Goal: Task Accomplishment & Management: Use online tool/utility

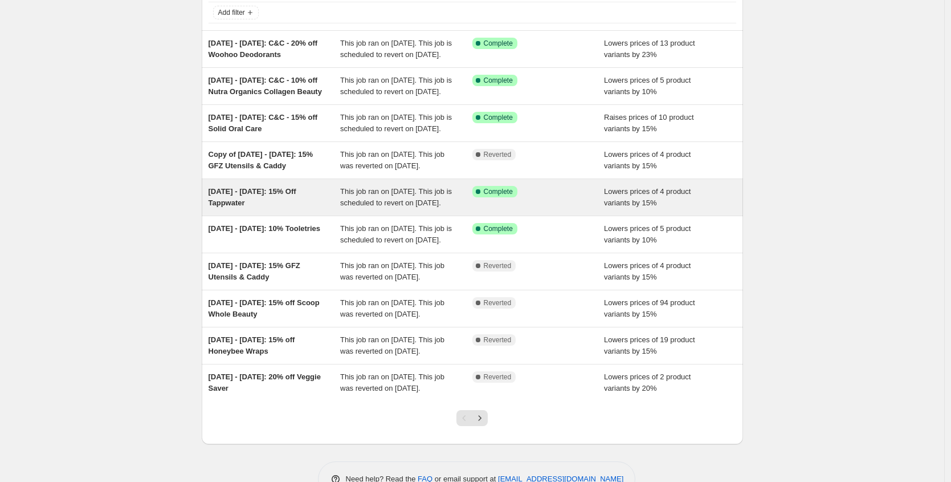
scroll to position [74, 0]
click at [320, 208] on div "[DATE] - [DATE]: 15% Off Tappwater" at bounding box center [275, 196] width 132 height 23
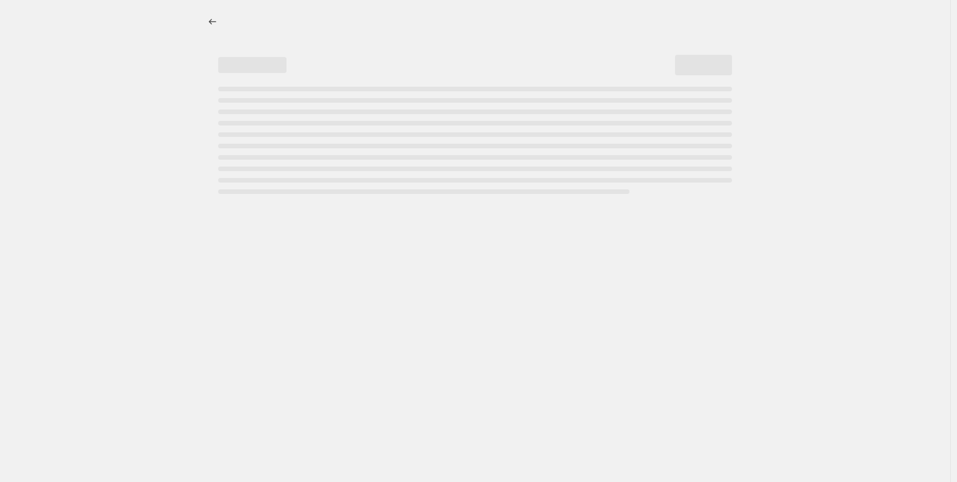
select select "percentage"
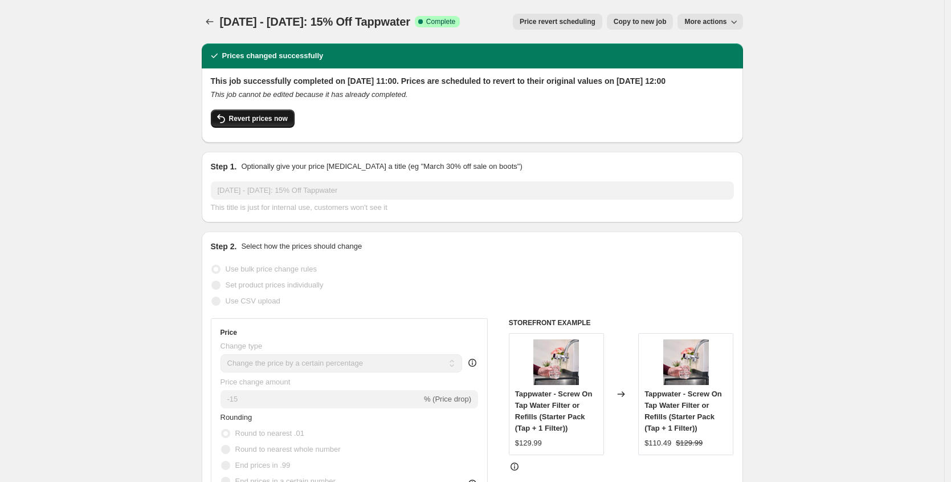
click at [225, 123] on icon "button" at bounding box center [221, 118] width 8 height 9
checkbox input "false"
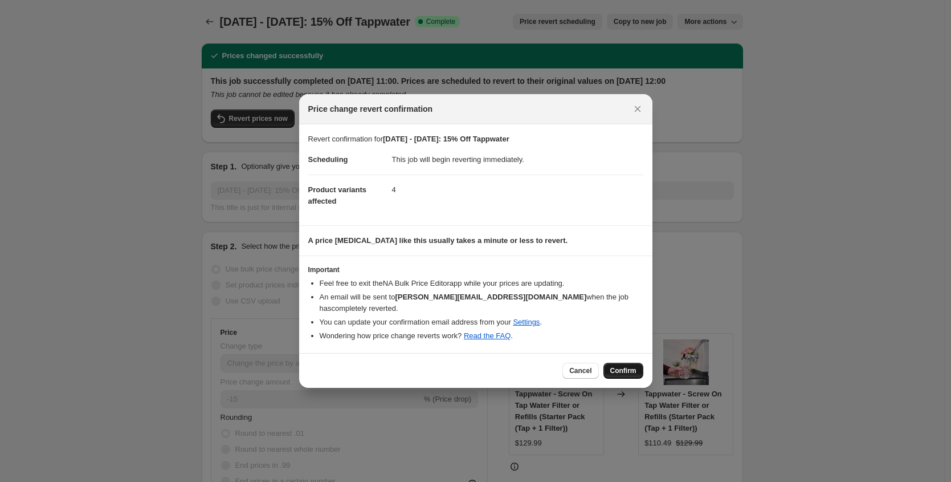
click at [626, 366] on span "Confirm" at bounding box center [623, 370] width 26 height 9
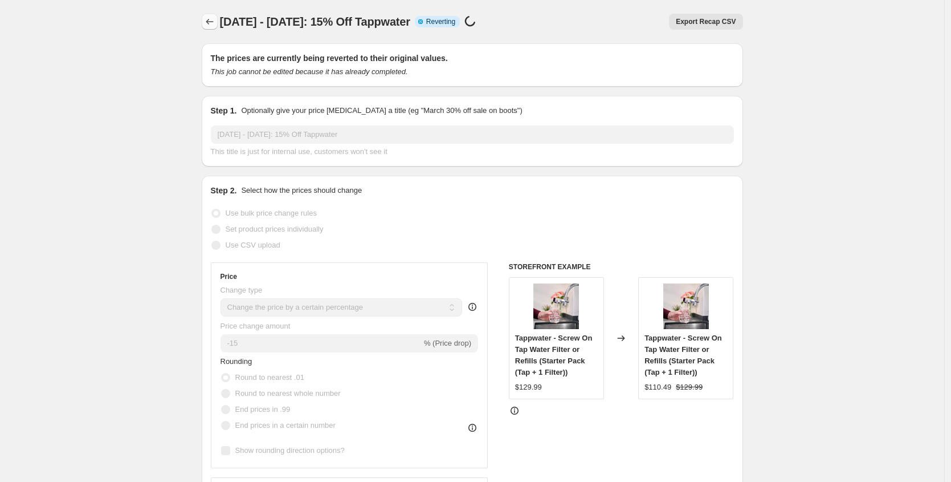
click at [207, 21] on icon "Price change jobs" at bounding box center [209, 21] width 11 height 11
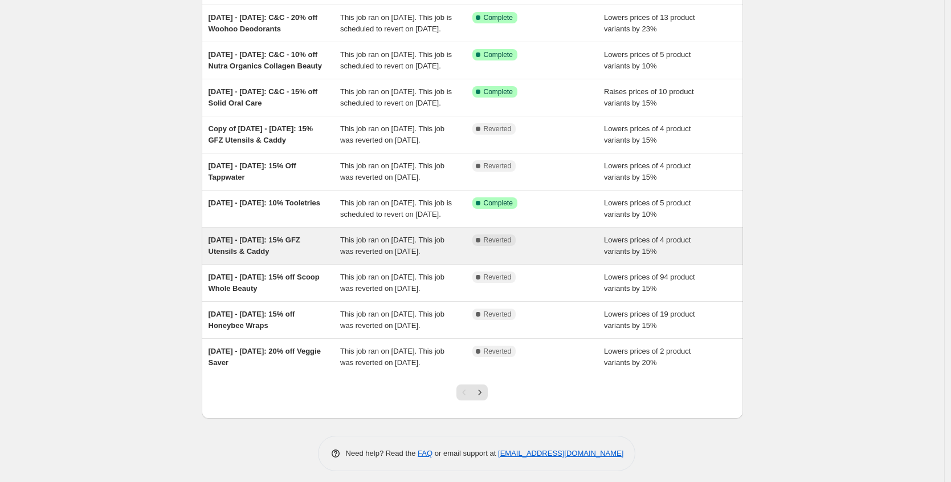
scroll to position [121, 0]
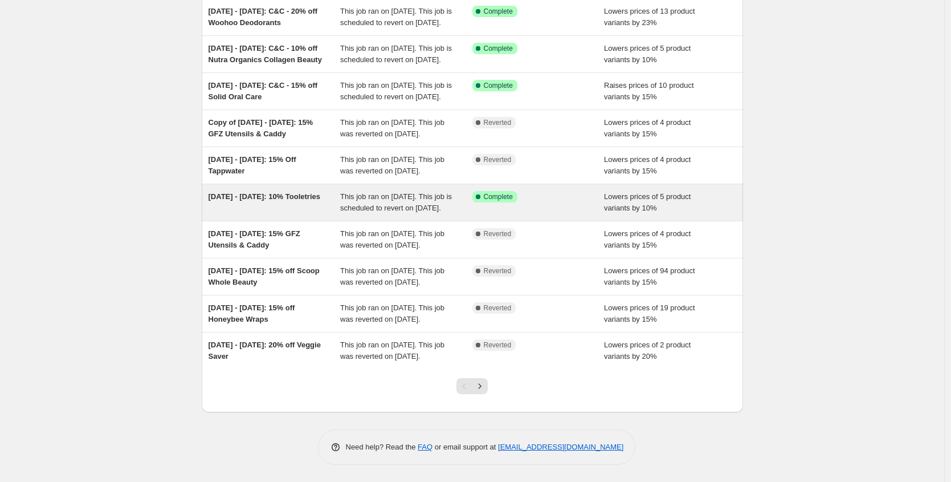
click at [308, 214] on div "[DATE] - [DATE]: 10% Tooletries" at bounding box center [275, 202] width 132 height 23
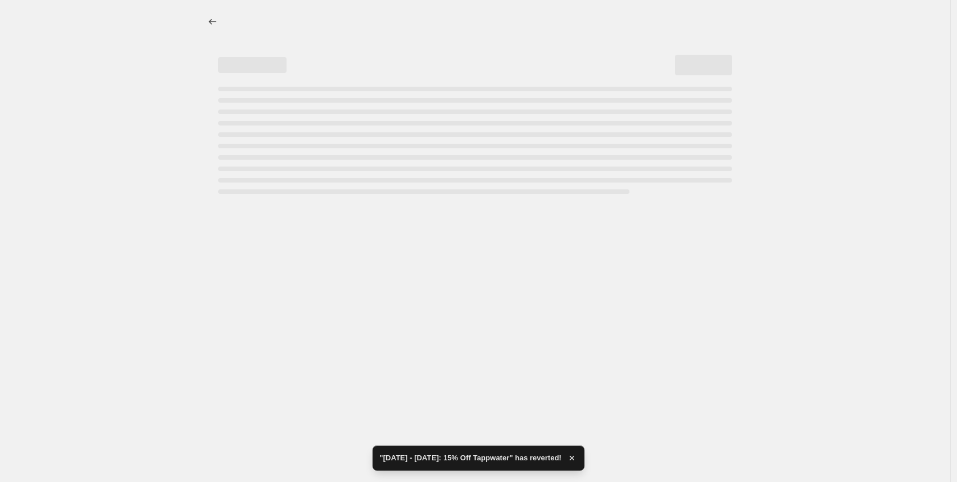
select select "percentage"
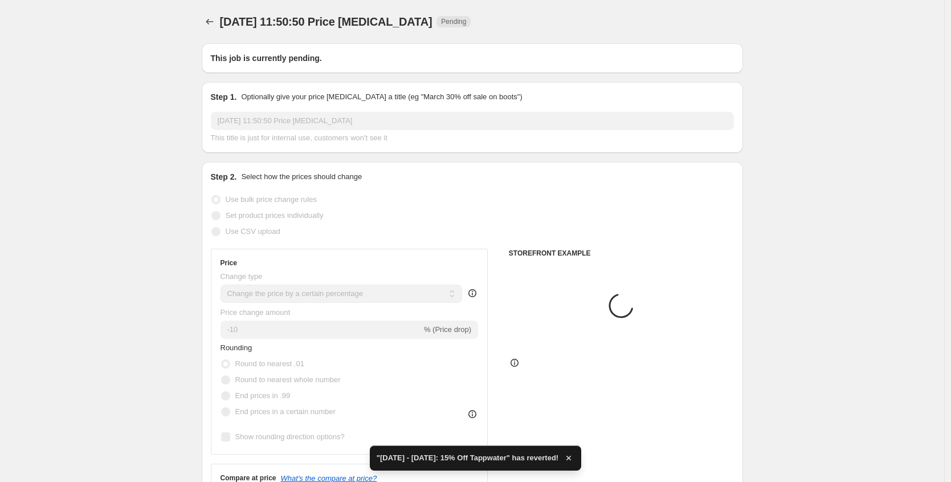
type input "[DATE] - [DATE]: 10% Tooletries"
radio input "false"
radio input "true"
radio input "false"
radio input "true"
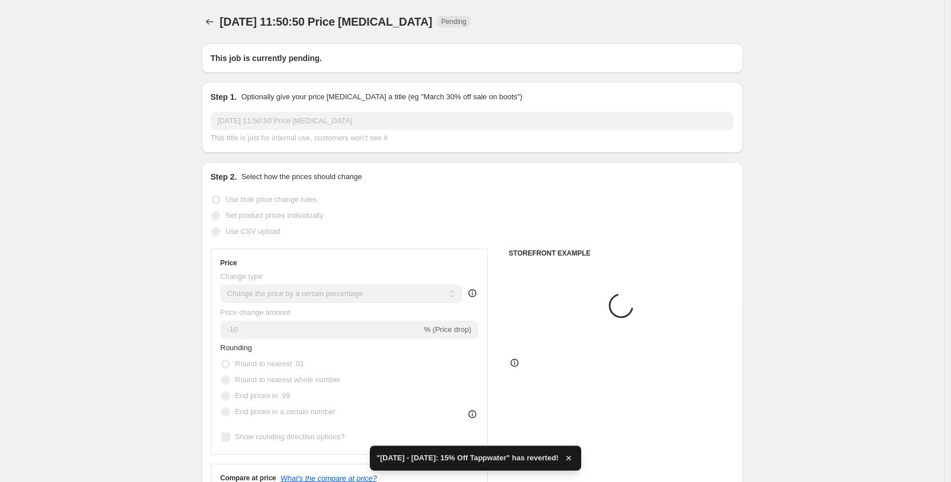
checkbox input "true"
select select "vendor"
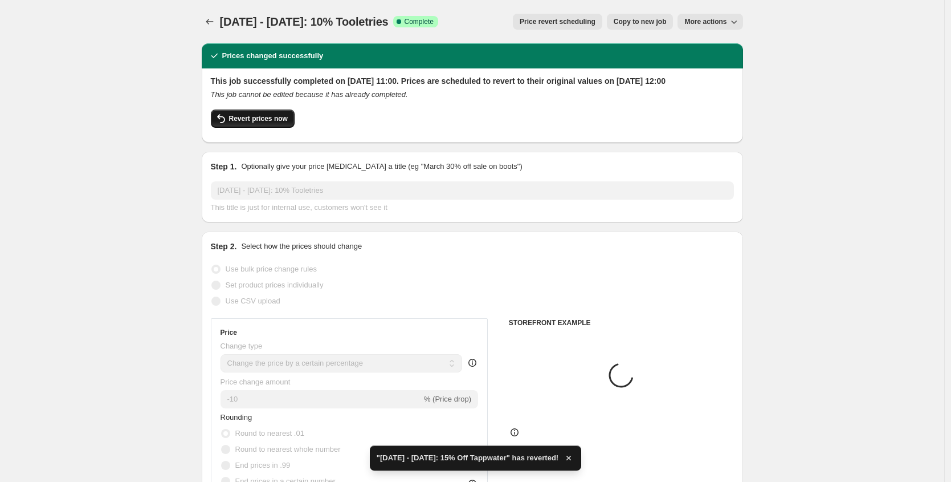
click at [242, 128] on button "Revert prices now" at bounding box center [253, 118] width 84 height 18
checkbox input "false"
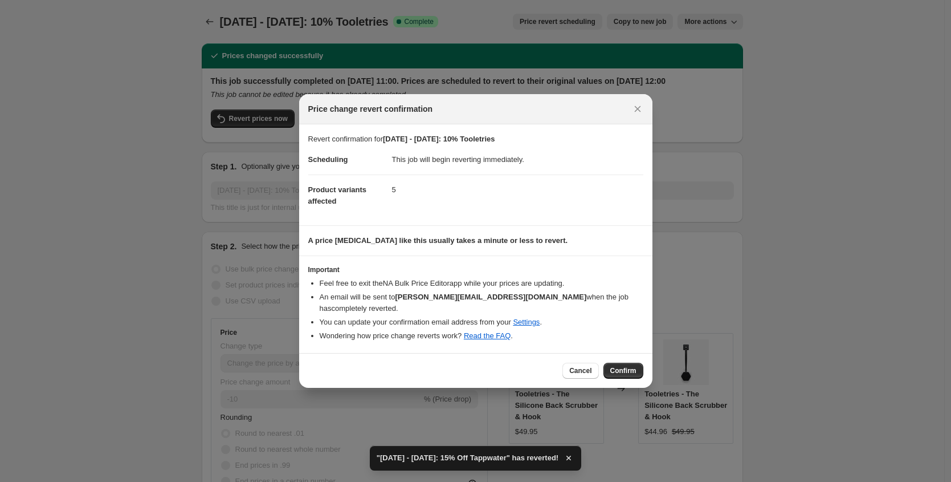
click at [602, 366] on div "Cancel Confirm" at bounding box center [602, 370] width 80 height 16
click at [617, 366] on span "Confirm" at bounding box center [623, 370] width 26 height 9
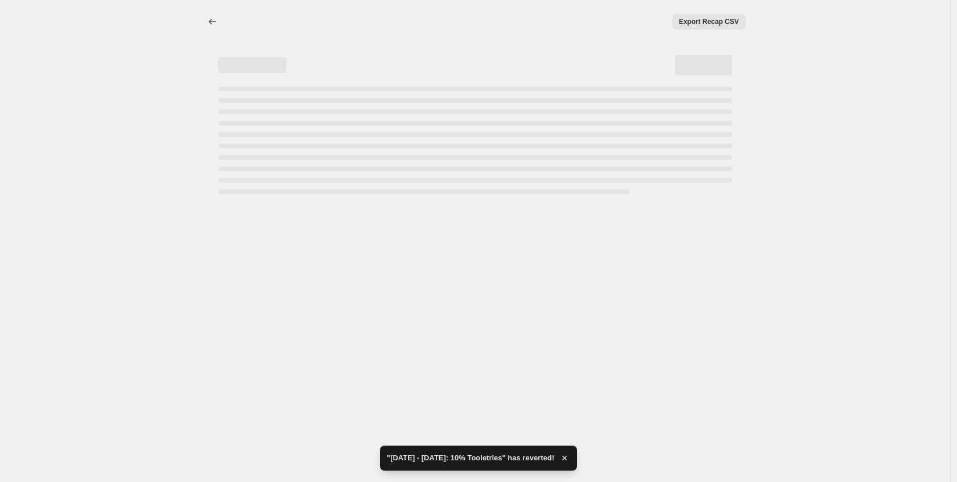
select select "percentage"
select select "vendor"
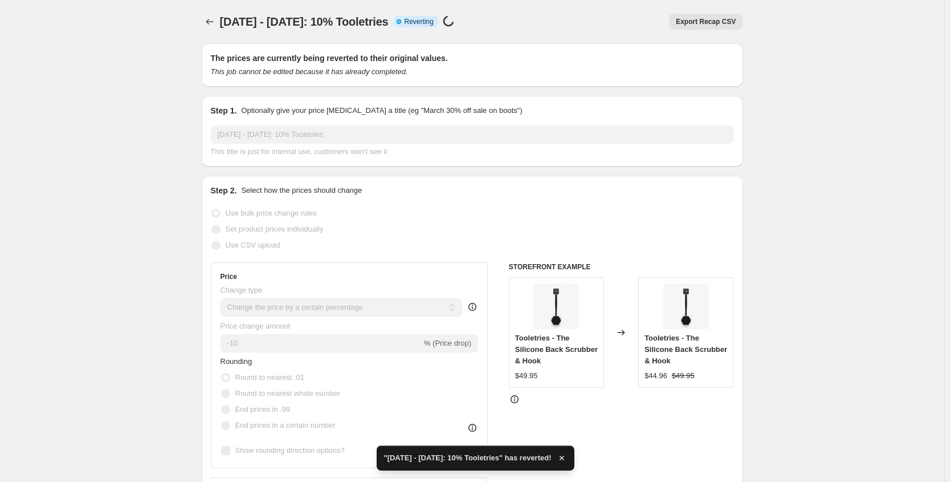
checkbox input "true"
